Goal: Use online tool/utility: Use online tool/utility

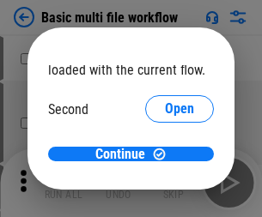
click at [165, 155] on span "Open" at bounding box center [179, 162] width 29 height 14
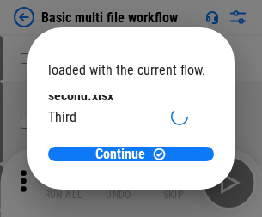
scroll to position [49, 0]
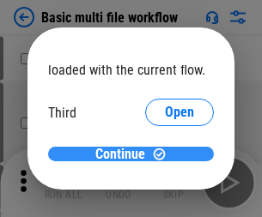
click at [125, 155] on span "Continue" at bounding box center [120, 155] width 50 height 14
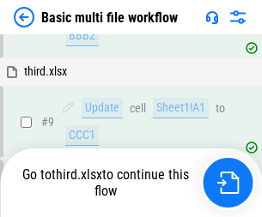
scroll to position [719, 0]
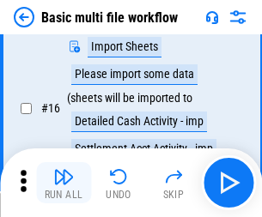
click at [64, 183] on img "button" at bounding box center [63, 177] width 21 height 21
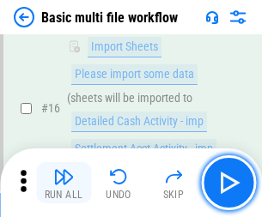
scroll to position [1143, 0]
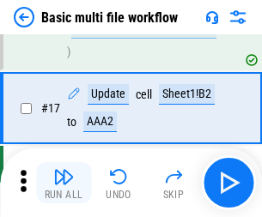
click at [64, 183] on img "button" at bounding box center [63, 177] width 21 height 21
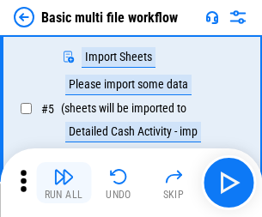
click at [64, 183] on img "button" at bounding box center [63, 177] width 21 height 21
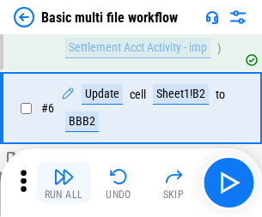
click at [64, 183] on img "button" at bounding box center [63, 177] width 21 height 21
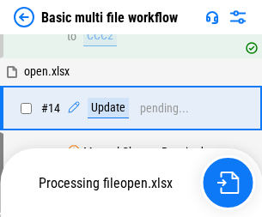
scroll to position [1022, 0]
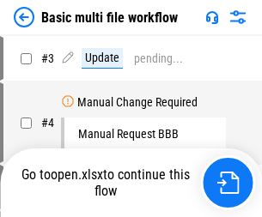
scroll to position [183, 0]
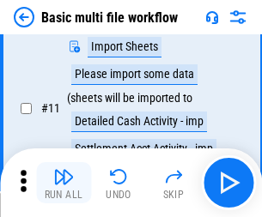
click at [64, 183] on img "button" at bounding box center [63, 177] width 21 height 21
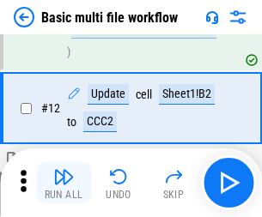
click at [64, 183] on img "button" at bounding box center [63, 177] width 21 height 21
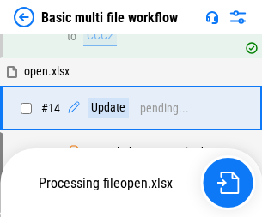
scroll to position [1143, 0]
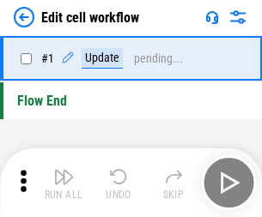
click at [64, 183] on img "button" at bounding box center [63, 177] width 21 height 21
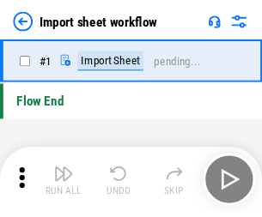
scroll to position [6, 0]
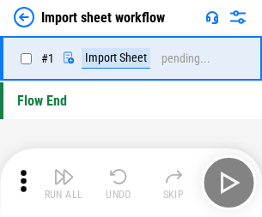
click at [64, 183] on img "button" at bounding box center [63, 177] width 21 height 21
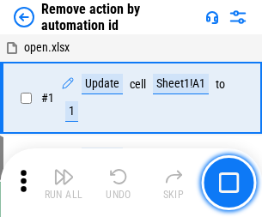
scroll to position [64, 0]
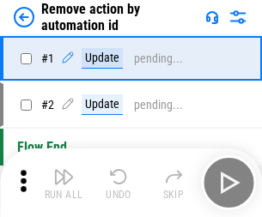
click at [64, 183] on img "button" at bounding box center [63, 177] width 21 height 21
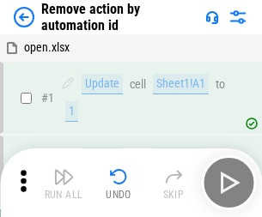
scroll to position [64, 0]
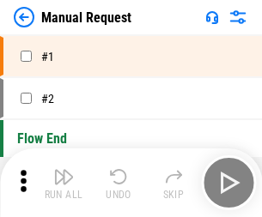
click at [64, 183] on img "button" at bounding box center [63, 177] width 21 height 21
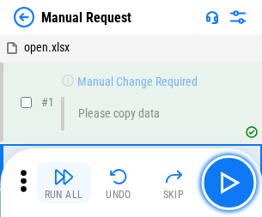
scroll to position [58, 0]
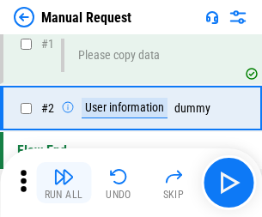
click at [64, 183] on img "button" at bounding box center [63, 177] width 21 height 21
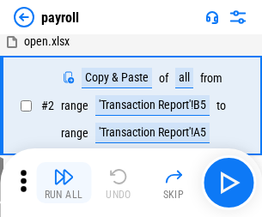
click at [64, 183] on img "button" at bounding box center [63, 177] width 21 height 21
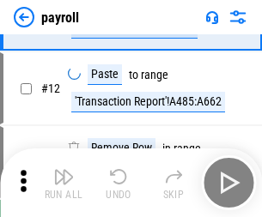
scroll to position [212, 0]
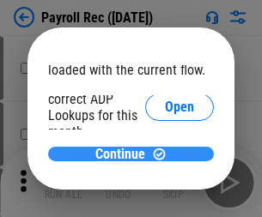
click at [125, 154] on span "Continue" at bounding box center [120, 155] width 50 height 14
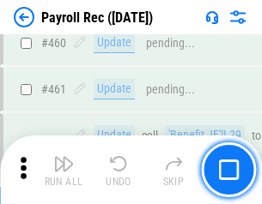
scroll to position [9154, 0]
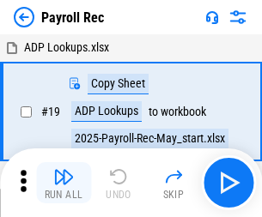
click at [64, 183] on img "button" at bounding box center [63, 177] width 21 height 21
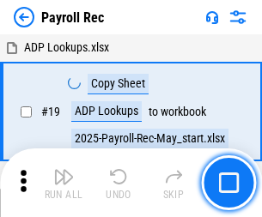
scroll to position [105, 0]
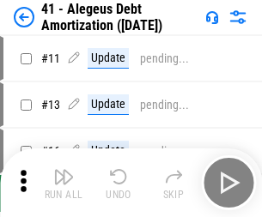
click at [64, 183] on img "button" at bounding box center [63, 177] width 21 height 21
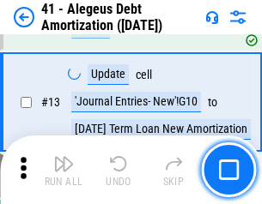
scroll to position [212, 0]
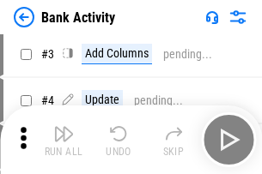
click at [64, 140] on img "button" at bounding box center [63, 134] width 21 height 21
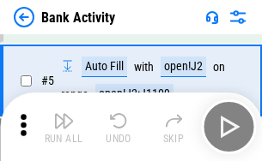
scroll to position [91, 0]
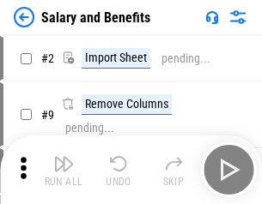
click at [64, 170] on img "button" at bounding box center [63, 164] width 21 height 21
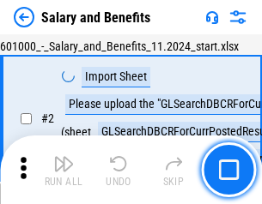
scroll to position [125, 0]
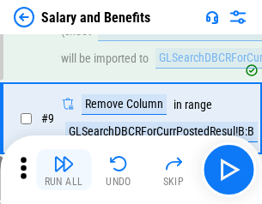
click at [64, 170] on img "button" at bounding box center [63, 164] width 21 height 21
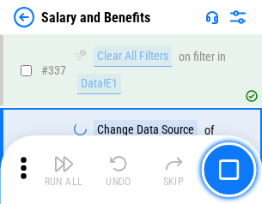
scroll to position [8042, 0]
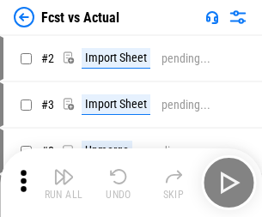
click at [64, 170] on img "button" at bounding box center [63, 177] width 21 height 21
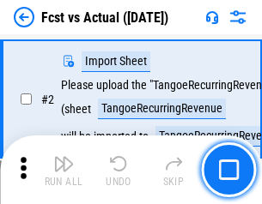
scroll to position [161, 0]
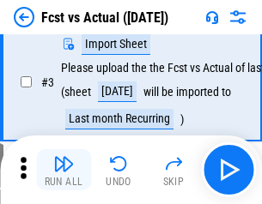
click at [64, 170] on img "button" at bounding box center [63, 164] width 21 height 21
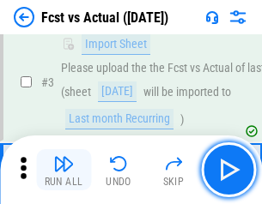
scroll to position [258, 0]
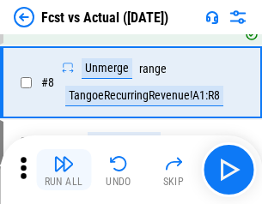
click at [64, 170] on img "button" at bounding box center [63, 164] width 21 height 21
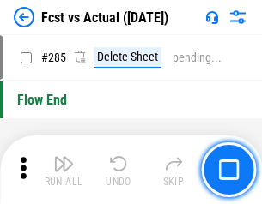
scroll to position [8129, 0]
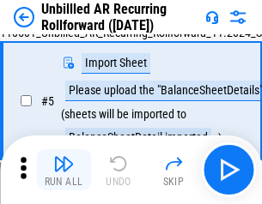
click at [64, 170] on img "button" at bounding box center [63, 164] width 21 height 21
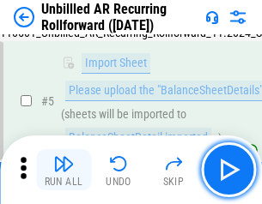
scroll to position [161, 0]
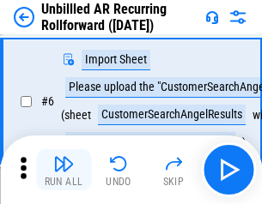
click at [64, 170] on img "button" at bounding box center [63, 164] width 21 height 21
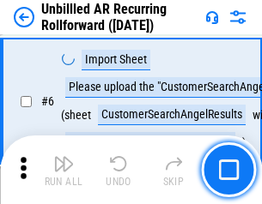
scroll to position [277, 0]
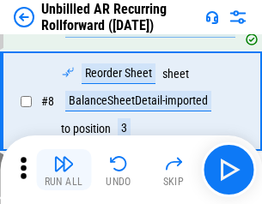
click at [64, 170] on img "button" at bounding box center [63, 164] width 21 height 21
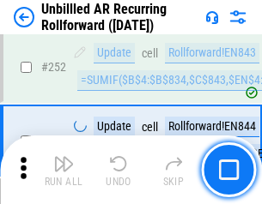
scroll to position [5834, 0]
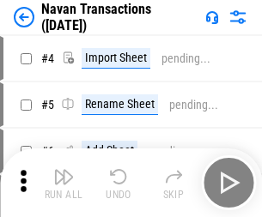
click at [64, 170] on img "button" at bounding box center [63, 177] width 21 height 21
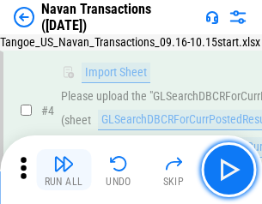
scroll to position [148, 0]
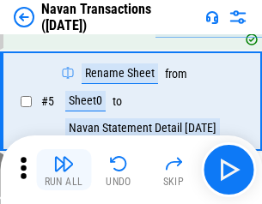
click at [64, 170] on img "button" at bounding box center [63, 164] width 21 height 21
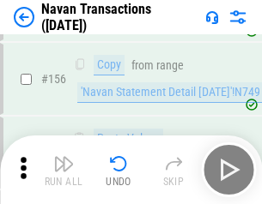
scroll to position [5569, 0]
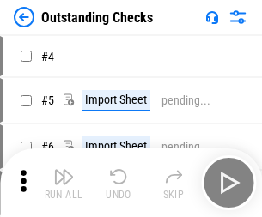
click at [64, 170] on img "button" at bounding box center [63, 177] width 21 height 21
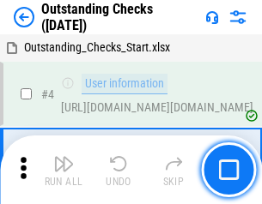
scroll to position [180, 0]
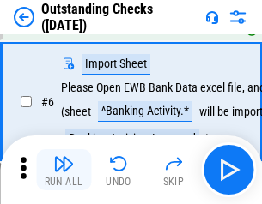
click at [64, 170] on img "button" at bounding box center [63, 164] width 21 height 21
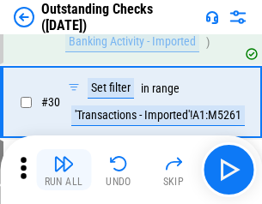
click at [64, 170] on img "button" at bounding box center [63, 164] width 21 height 21
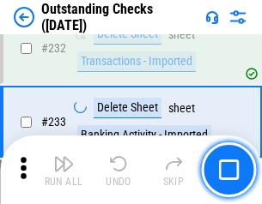
scroll to position [5216, 0]
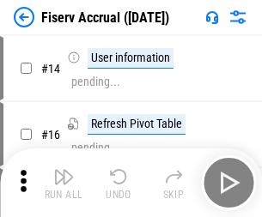
click at [64, 170] on img "button" at bounding box center [63, 177] width 21 height 21
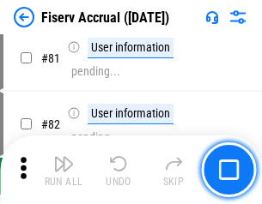
scroll to position [2257, 0]
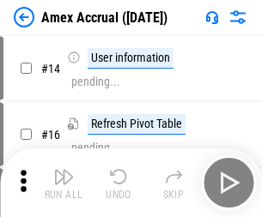
click at [64, 170] on img "button" at bounding box center [63, 177] width 21 height 21
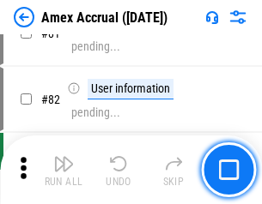
scroll to position [2230, 0]
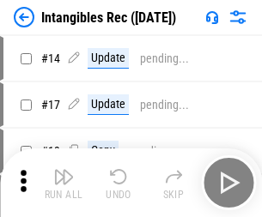
click at [64, 183] on img "button" at bounding box center [63, 177] width 21 height 21
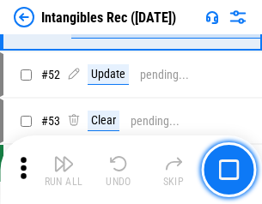
scroll to position [669, 0]
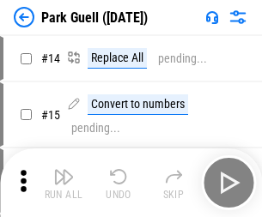
click at [64, 170] on img "button" at bounding box center [63, 177] width 21 height 21
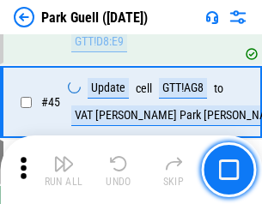
scroll to position [2148, 0]
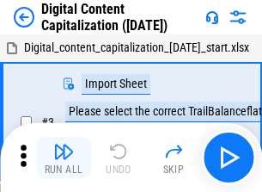
click at [64, 144] on img "button" at bounding box center [63, 151] width 21 height 21
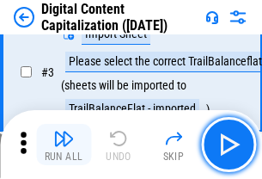
scroll to position [161, 0]
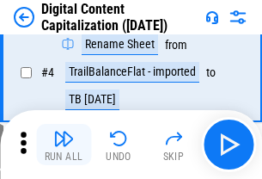
click at [64, 144] on img "button" at bounding box center [63, 138] width 21 height 21
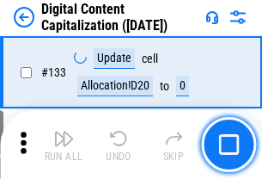
scroll to position [1822, 0]
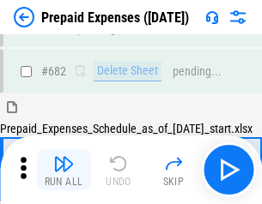
click at [64, 170] on img "button" at bounding box center [63, 164] width 21 height 21
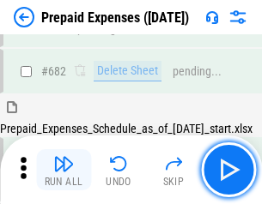
scroll to position [4723, 0]
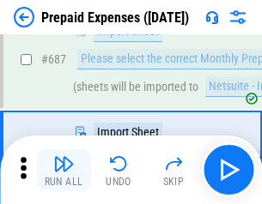
click at [64, 170] on img "button" at bounding box center [63, 164] width 21 height 21
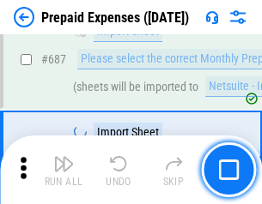
scroll to position [4811, 0]
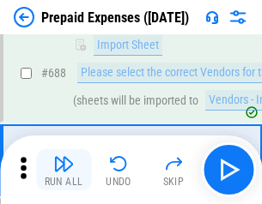
click at [64, 170] on img "button" at bounding box center [63, 164] width 21 height 21
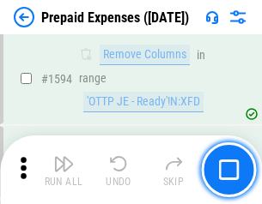
scroll to position [16724, 0]
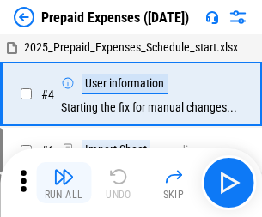
click at [64, 183] on img "button" at bounding box center [63, 177] width 21 height 21
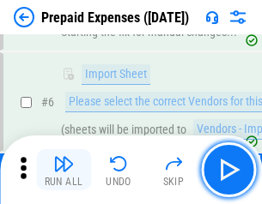
scroll to position [163, 0]
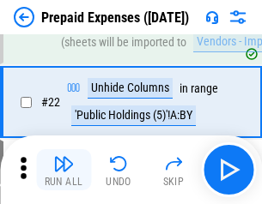
click at [64, 170] on img "button" at bounding box center [63, 164] width 21 height 21
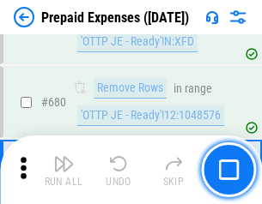
scroll to position [5981, 0]
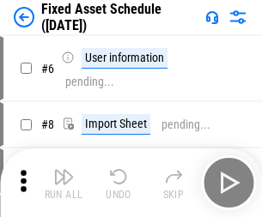
click at [64, 183] on img "button" at bounding box center [63, 177] width 21 height 21
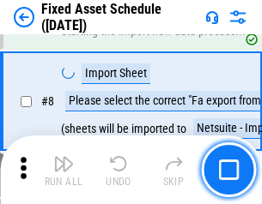
scroll to position [180, 0]
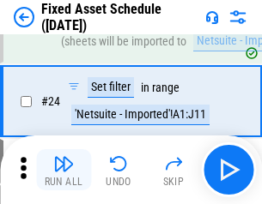
click at [64, 170] on img "button" at bounding box center [63, 164] width 21 height 21
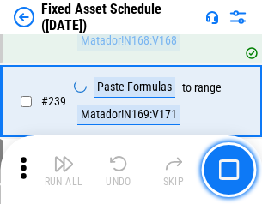
scroll to position [5321, 0]
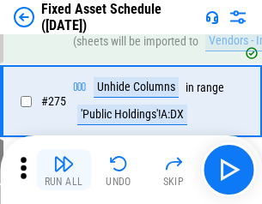
click at [64, 170] on img "button" at bounding box center [63, 164] width 21 height 21
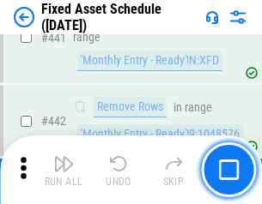
scroll to position [7678, 0]
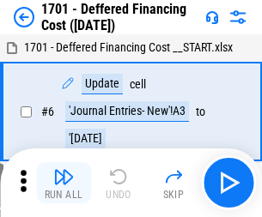
click at [64, 183] on img "button" at bounding box center [63, 177] width 21 height 21
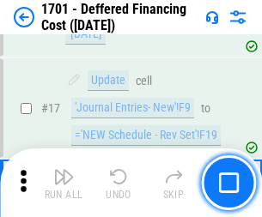
scroll to position [206, 0]
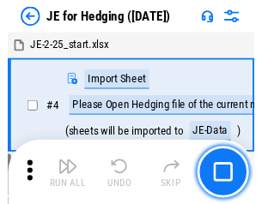
scroll to position [97, 0]
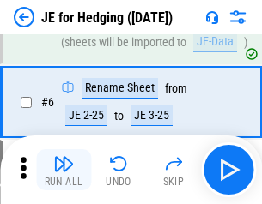
click at [64, 170] on img "button" at bounding box center [63, 164] width 21 height 21
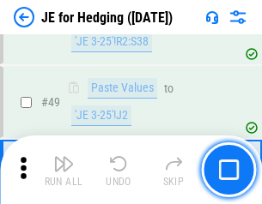
scroll to position [1112, 0]
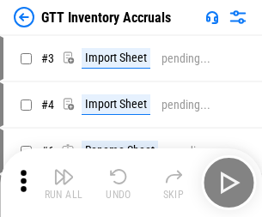
click at [64, 170] on img "button" at bounding box center [63, 177] width 21 height 21
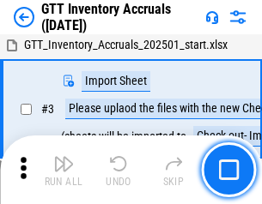
scroll to position [111, 0]
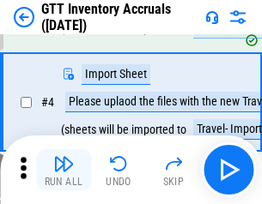
click at [64, 170] on img "button" at bounding box center [63, 164] width 21 height 21
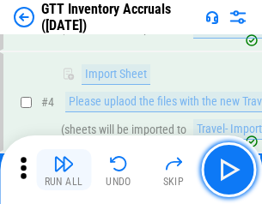
scroll to position [198, 0]
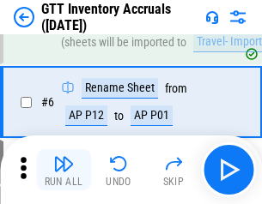
click at [64, 170] on img "button" at bounding box center [63, 164] width 21 height 21
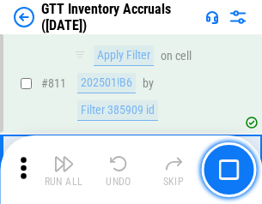
scroll to position [13038, 0]
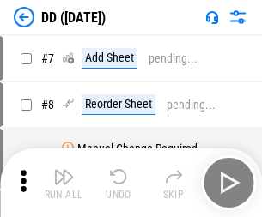
click at [64, 183] on img "button" at bounding box center [63, 177] width 21 height 21
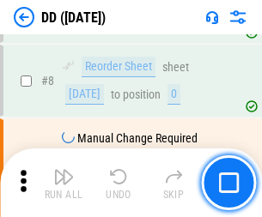
scroll to position [166, 0]
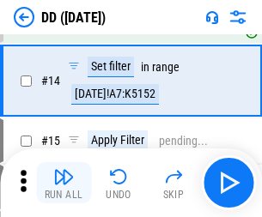
click at [64, 183] on img "button" at bounding box center [63, 177] width 21 height 21
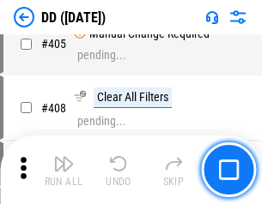
scroll to position [7685, 0]
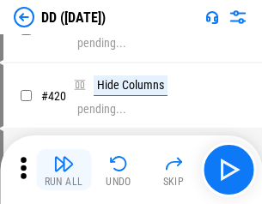
click at [64, 170] on img "button" at bounding box center [63, 164] width 21 height 21
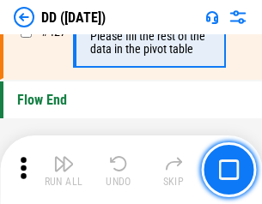
scroll to position [8221, 0]
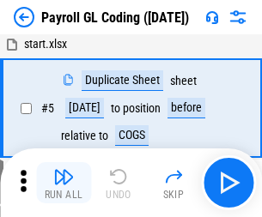
click at [64, 183] on img "button" at bounding box center [63, 177] width 21 height 21
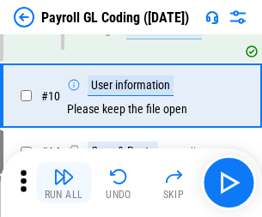
click at [64, 183] on img "button" at bounding box center [63, 177] width 21 height 21
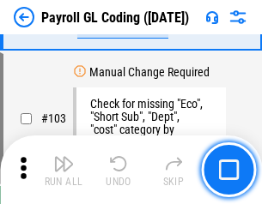
scroll to position [4030, 0]
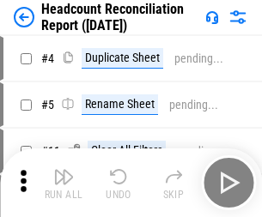
click at [64, 183] on img "button" at bounding box center [63, 177] width 21 height 21
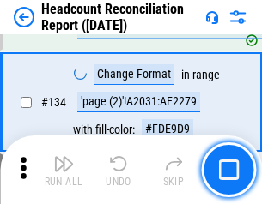
scroll to position [2065, 0]
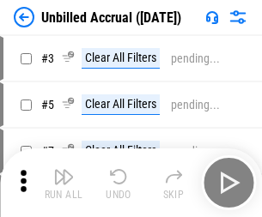
click at [64, 183] on img "button" at bounding box center [63, 177] width 21 height 21
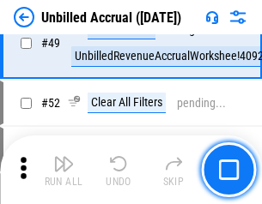
scroll to position [1558, 0]
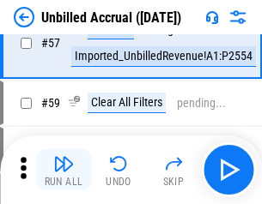
click at [64, 170] on img "button" at bounding box center [63, 164] width 21 height 21
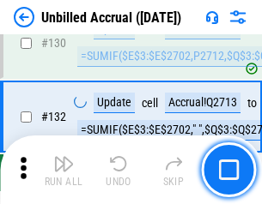
scroll to position [5116, 0]
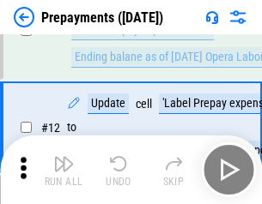
scroll to position [107, 0]
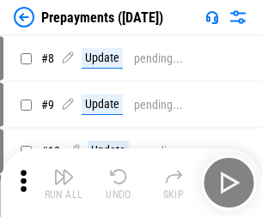
click at [64, 183] on img "button" at bounding box center [63, 177] width 21 height 21
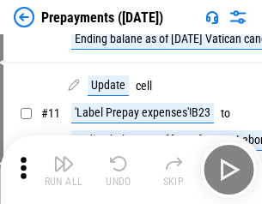
scroll to position [107, 0]
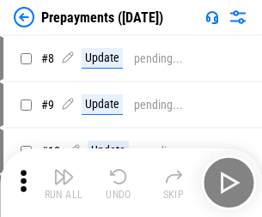
click at [64, 183] on img "button" at bounding box center [63, 177] width 21 height 21
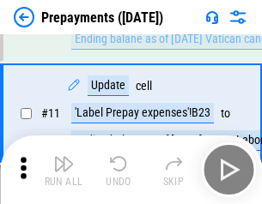
scroll to position [107, 0]
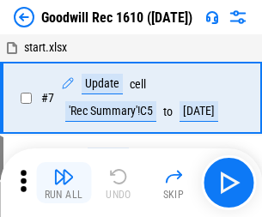
click at [64, 183] on img "button" at bounding box center [63, 177] width 21 height 21
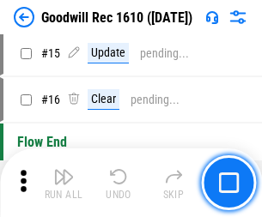
scroll to position [294, 0]
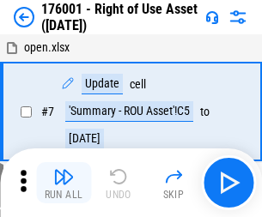
click at [64, 183] on img "button" at bounding box center [63, 177] width 21 height 21
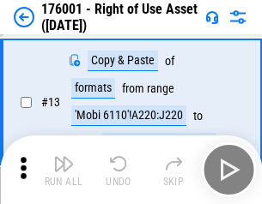
scroll to position [111, 0]
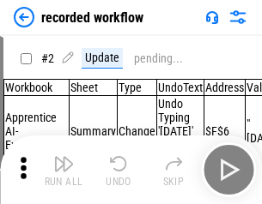
click at [64, 170] on img "button" at bounding box center [63, 164] width 21 height 21
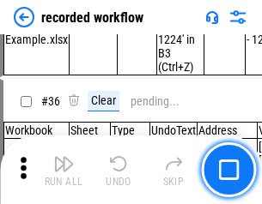
scroll to position [5369, 0]
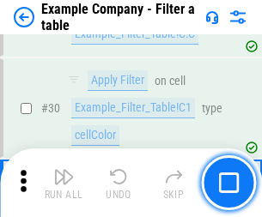
scroll to position [1572, 0]
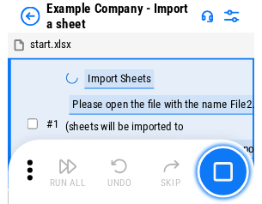
scroll to position [144, 0]
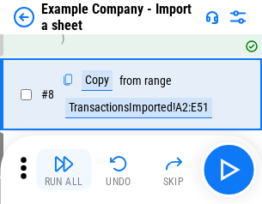
click at [64, 170] on img "button" at bounding box center [63, 164] width 21 height 21
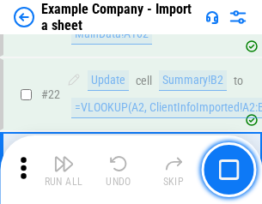
scroll to position [380, 0]
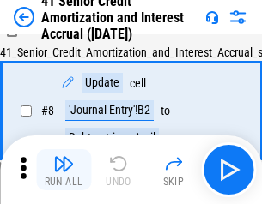
click at [64, 170] on img "button" at bounding box center [63, 164] width 21 height 21
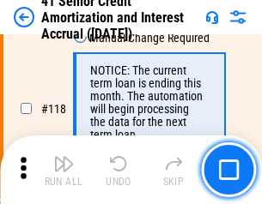
scroll to position [1621, 0]
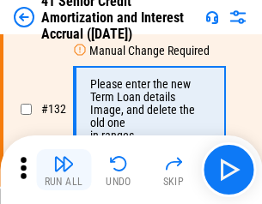
click at [64, 170] on img "button" at bounding box center [63, 164] width 21 height 21
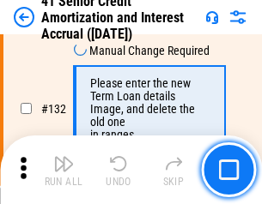
scroll to position [1795, 0]
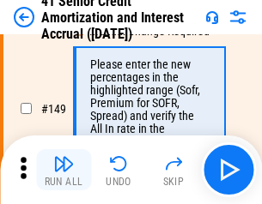
click at [64, 170] on img "button" at bounding box center [63, 164] width 21 height 21
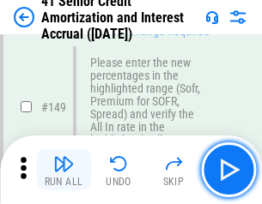
scroll to position [1975, 0]
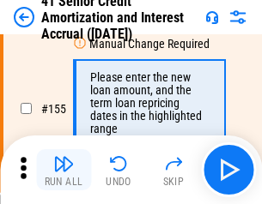
click at [64, 170] on img "button" at bounding box center [63, 164] width 21 height 21
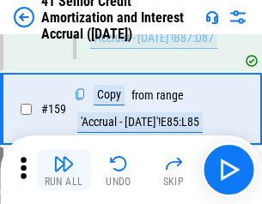
click at [64, 170] on img "button" at bounding box center [63, 164] width 21 height 21
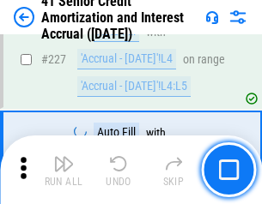
scroll to position [3847, 0]
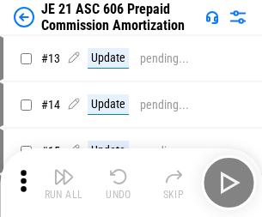
click at [64, 170] on img "button" at bounding box center [63, 177] width 21 height 21
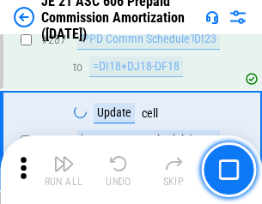
scroll to position [3161, 0]
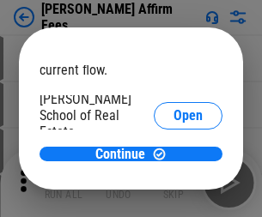
click at [173, 199] on span "Open" at bounding box center [187, 206] width 29 height 14
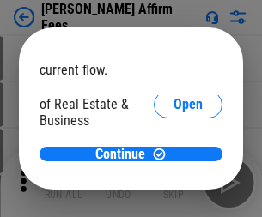
click at [173, 180] on span "Open" at bounding box center [187, 187] width 29 height 14
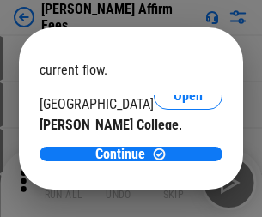
click at [173, 161] on span "Open" at bounding box center [187, 168] width 29 height 14
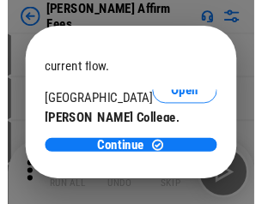
scroll to position [270, 0]
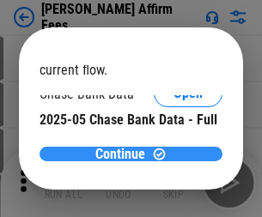
click at [125, 154] on span "Continue" at bounding box center [120, 155] width 50 height 14
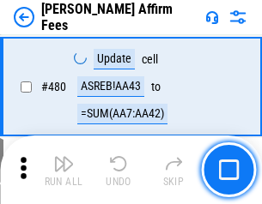
scroll to position [4671, 0]
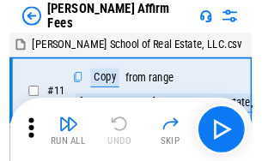
scroll to position [17, 0]
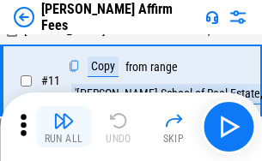
click at [64, 127] on img "button" at bounding box center [63, 121] width 21 height 21
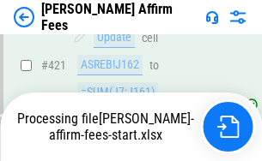
scroll to position [4505, 0]
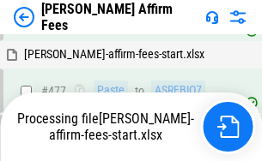
scroll to position [4692, 0]
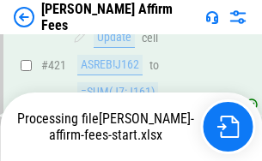
scroll to position [4505, 0]
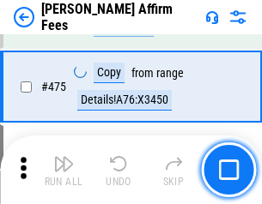
scroll to position [4483, 0]
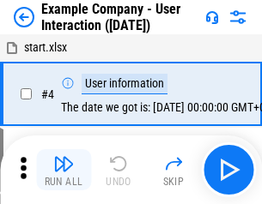
click at [64, 170] on img "button" at bounding box center [63, 164] width 21 height 21
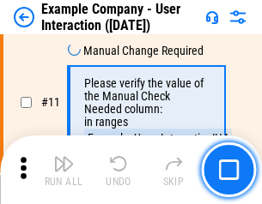
scroll to position [372, 0]
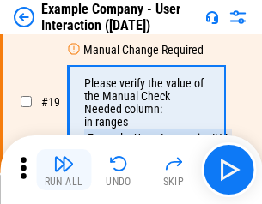
click at [64, 170] on img "button" at bounding box center [63, 164] width 21 height 21
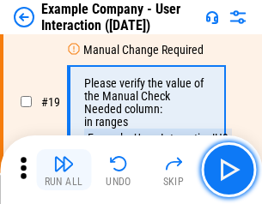
click at [64, 170] on img "button" at bounding box center [63, 164] width 21 height 21
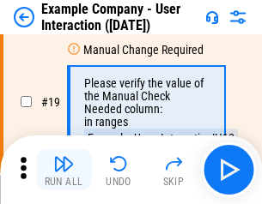
click at [64, 170] on img "button" at bounding box center [63, 164] width 21 height 21
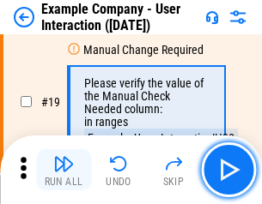
click at [64, 170] on img "button" at bounding box center [63, 164] width 21 height 21
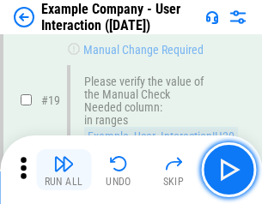
scroll to position [474, 0]
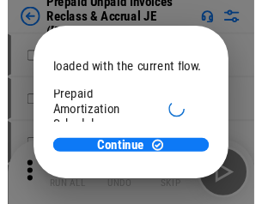
scroll to position [102, 0]
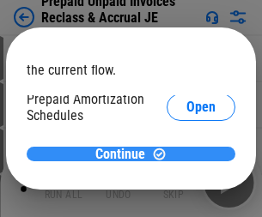
click at [125, 154] on span "Continue" at bounding box center [120, 155] width 50 height 14
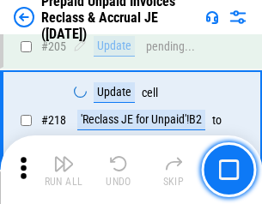
scroll to position [2226, 0]
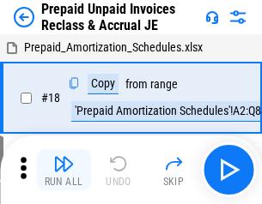
click at [64, 170] on img "button" at bounding box center [63, 164] width 21 height 21
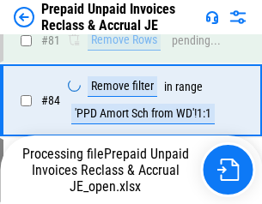
scroll to position [1226, 0]
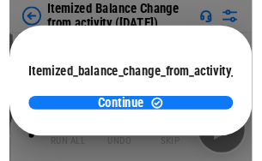
scroll to position [125, 0]
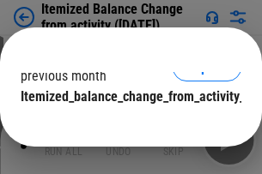
click at [125, 125] on span "Continue" at bounding box center [120, 132] width 50 height 14
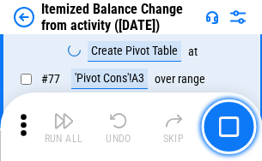
scroll to position [1679, 0]
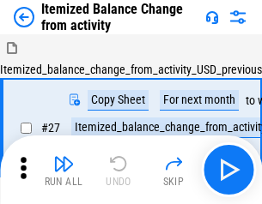
scroll to position [27, 0]
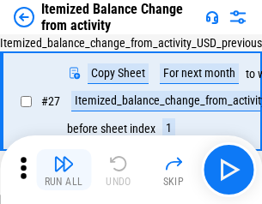
click at [64, 170] on img "button" at bounding box center [63, 164] width 21 height 21
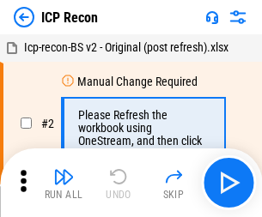
scroll to position [8, 0]
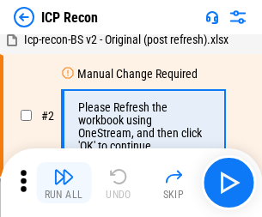
click at [64, 183] on img "button" at bounding box center [63, 177] width 21 height 21
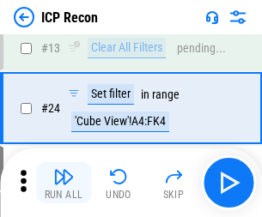
click at [64, 183] on img "button" at bounding box center [63, 177] width 21 height 21
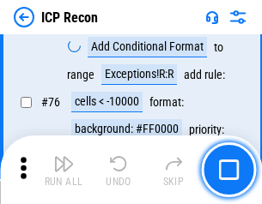
scroll to position [1543, 0]
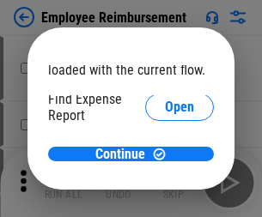
click at [165, 199] on span "Open" at bounding box center [179, 206] width 29 height 14
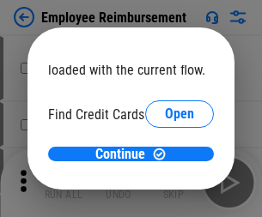
scroll to position [100, 0]
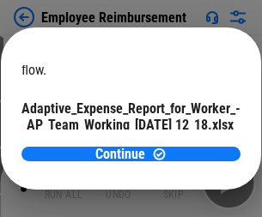
click at [192, 144] on span "Open" at bounding box center [206, 151] width 29 height 14
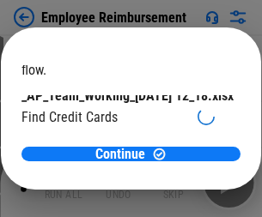
scroll to position [179, 0]
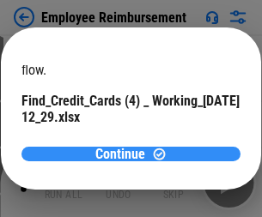
click at [125, 154] on span "Continue" at bounding box center [120, 155] width 50 height 14
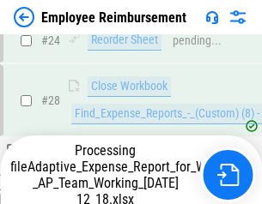
scroll to position [803, 0]
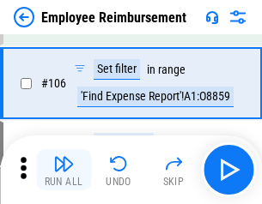
click at [64, 170] on img "button" at bounding box center [63, 164] width 21 height 21
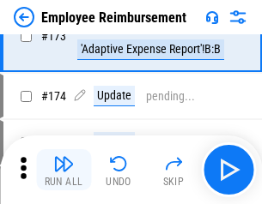
click at [64, 170] on img "button" at bounding box center [63, 164] width 21 height 21
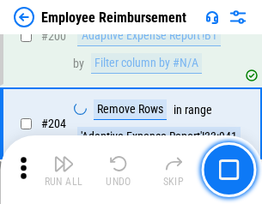
scroll to position [4346, 0]
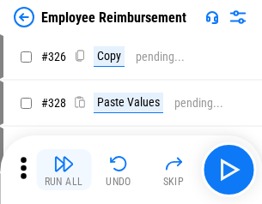
click at [64, 170] on img "button" at bounding box center [63, 164] width 21 height 21
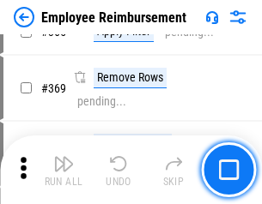
click at [64, 170] on img "button" at bounding box center [63, 164] width 21 height 21
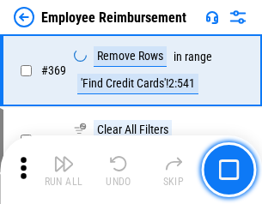
scroll to position [8855, 0]
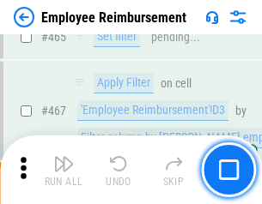
click at [64, 170] on img "button" at bounding box center [63, 164] width 21 height 21
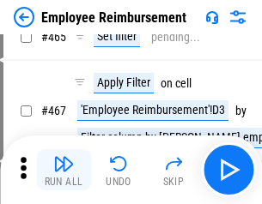
click at [64, 170] on img "button" at bounding box center [63, 164] width 21 height 21
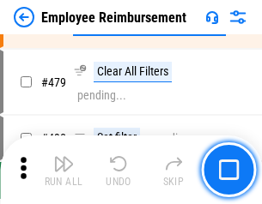
scroll to position [10608, 0]
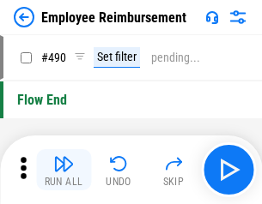
click at [64, 170] on img "button" at bounding box center [63, 164] width 21 height 21
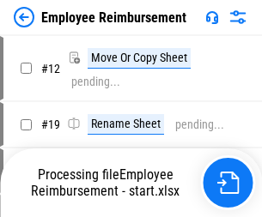
scroll to position [58, 0]
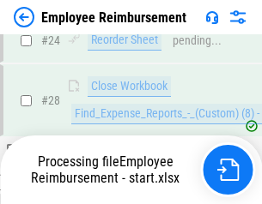
scroll to position [803, 0]
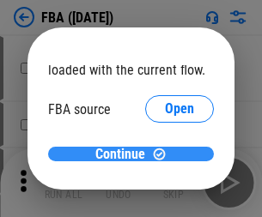
click at [125, 155] on span "Continue" at bounding box center [120, 155] width 50 height 14
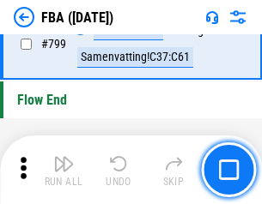
scroll to position [15376, 0]
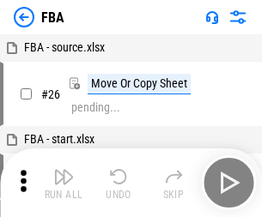
click at [64, 183] on img "button" at bounding box center [63, 177] width 21 height 21
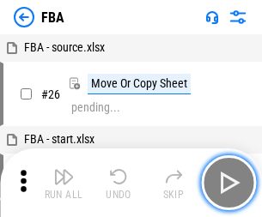
scroll to position [17, 0]
